Goal: Navigation & Orientation: Find specific page/section

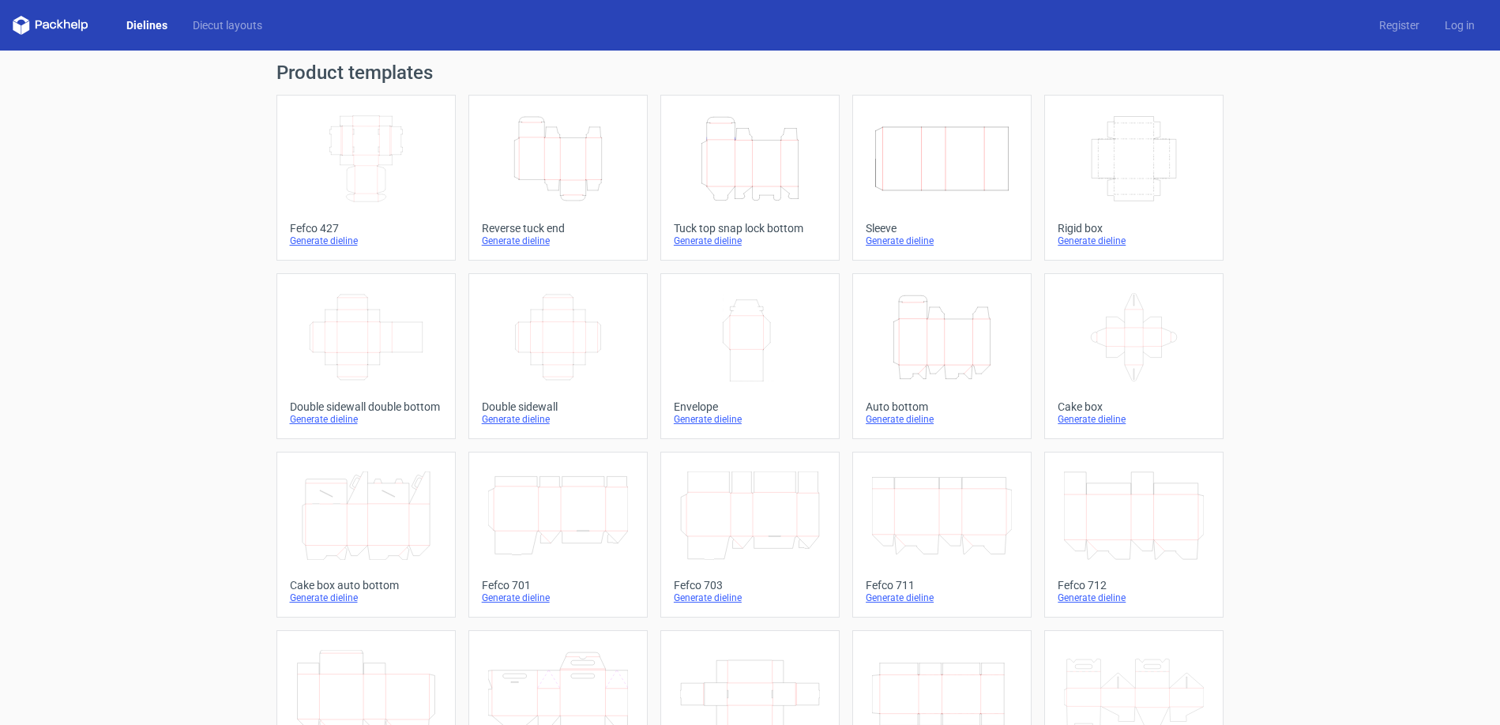
click at [17, 26] on polygon at bounding box center [17, 27] width 8 height 13
click at [160, 28] on link "Dielines" at bounding box center [147, 25] width 66 height 16
